Goal: Check status: Check status

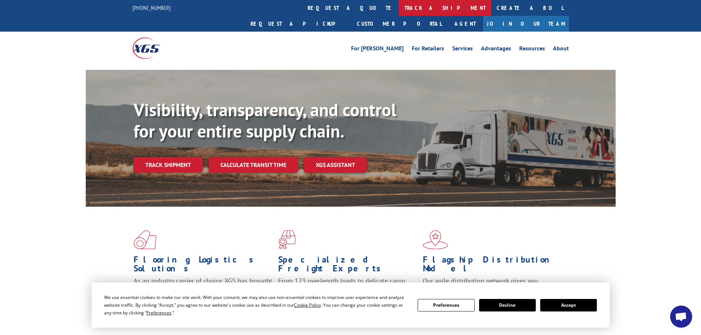
click at [399, 6] on link "track a shipment" at bounding box center [445, 8] width 92 height 16
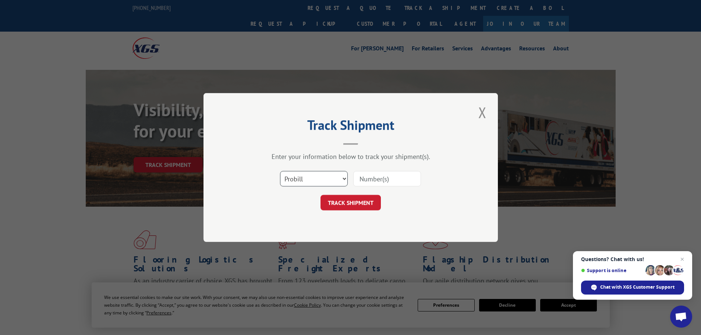
click at [343, 179] on select "Select category... Probill BOL PO" at bounding box center [314, 178] width 68 height 15
select select "bol"
click at [280, 171] on select "Select category... Probill BOL PO" at bounding box center [314, 178] width 68 height 15
click at [369, 178] on input at bounding box center [387, 178] width 68 height 15
paste input "54388487"
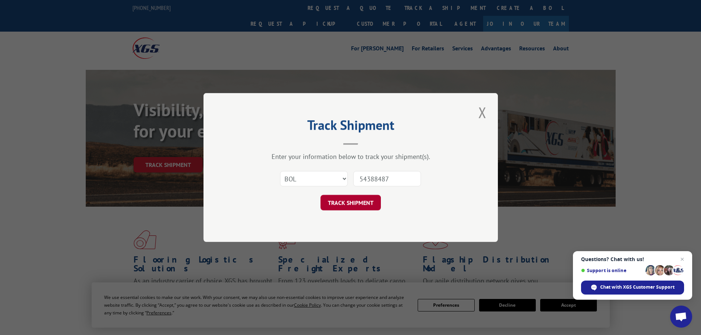
type input "54388487"
click at [355, 196] on button "TRACK SHIPMENT" at bounding box center [351, 202] width 60 height 15
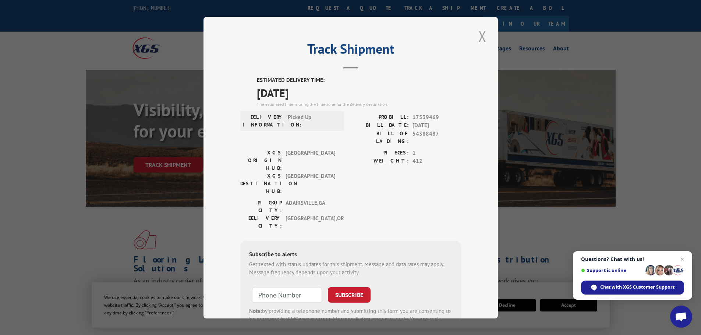
click at [480, 39] on button "Close modal" at bounding box center [482, 36] width 13 height 20
